Goal: Information Seeking & Learning: Learn about a topic

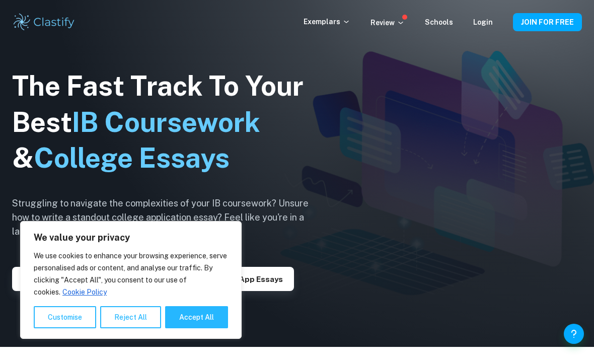
scroll to position [13, 0]
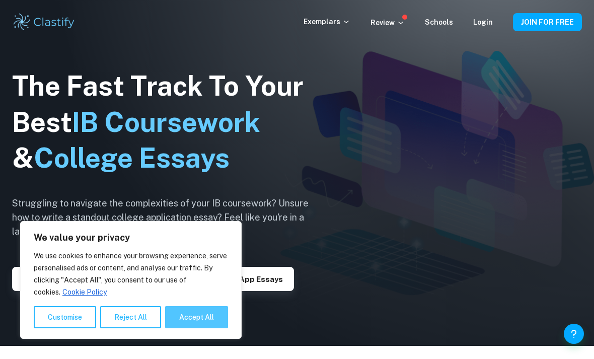
click at [202, 324] on button "Accept All" at bounding box center [196, 317] width 63 height 22
checkbox input "true"
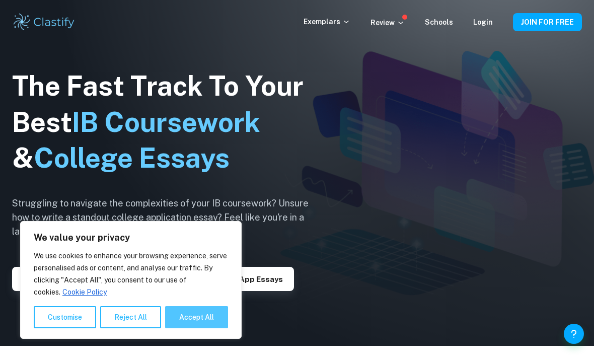
checkbox input "true"
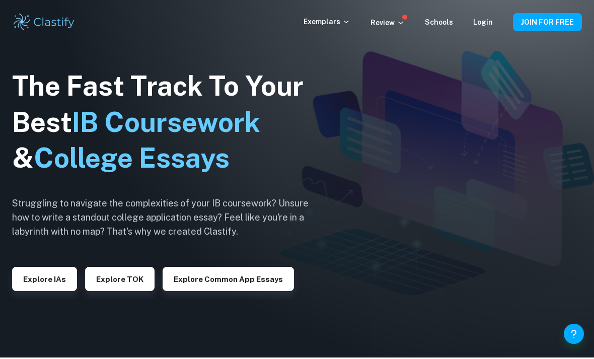
scroll to position [0, 0]
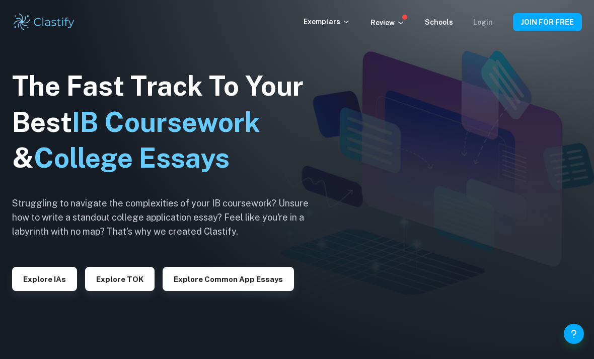
click at [490, 20] on link "Login" at bounding box center [483, 22] width 20 height 8
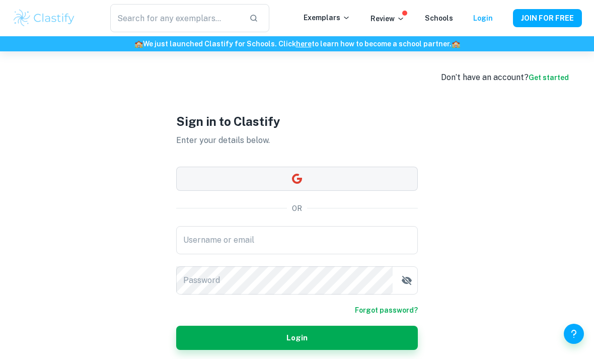
click at [326, 191] on button "button" at bounding box center [297, 179] width 242 height 24
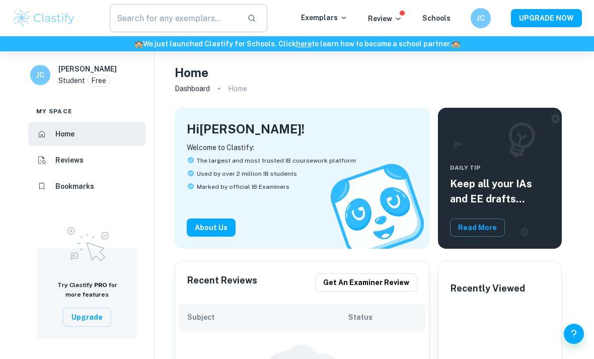
click at [210, 23] on input "text" at bounding box center [174, 18] width 129 height 28
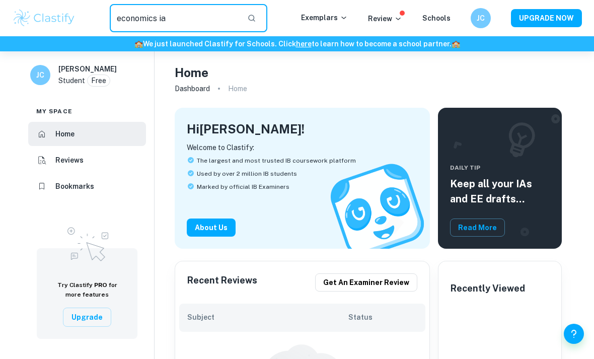
type input "economics ia"
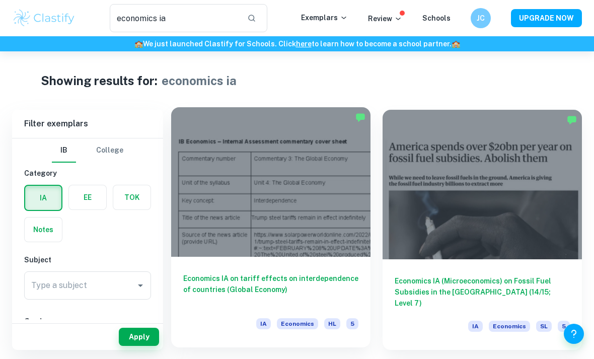
click at [296, 190] on div at bounding box center [270, 181] width 199 height 149
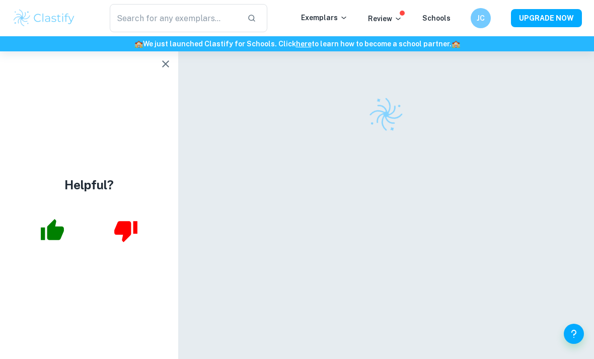
click at [170, 71] on button "button" at bounding box center [166, 64] width 20 height 20
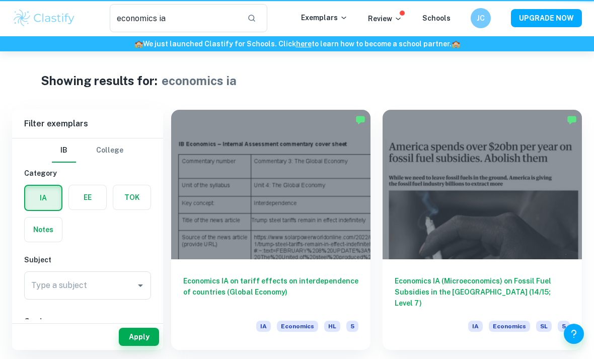
type input "economics ia"
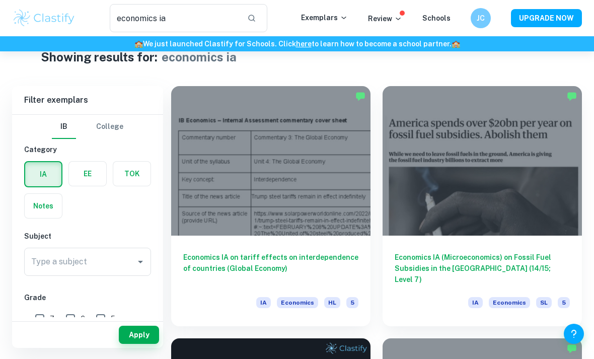
scroll to position [24, 0]
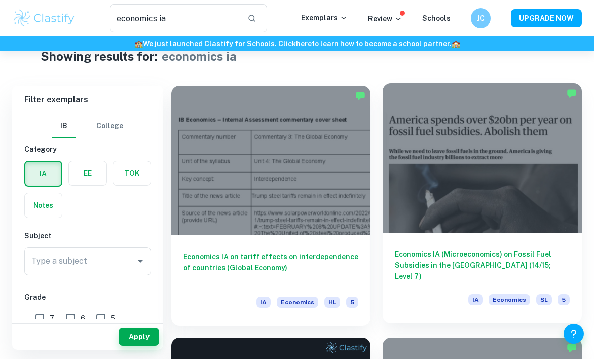
click at [532, 176] on div at bounding box center [482, 157] width 199 height 149
